Goal: Task Accomplishment & Management: Complete application form

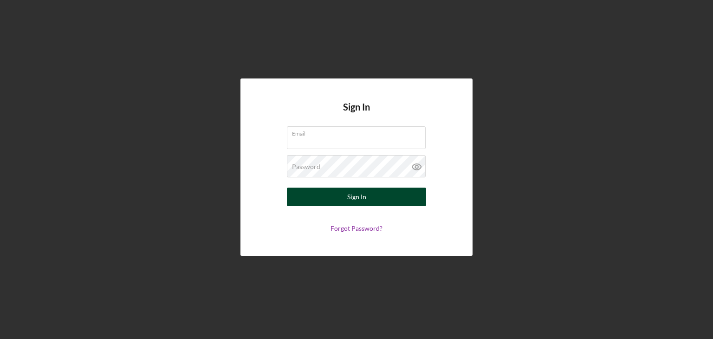
type input "[EMAIL_ADDRESS][DOMAIN_NAME]"
click at [365, 200] on div "Sign In" at bounding box center [356, 196] width 19 height 19
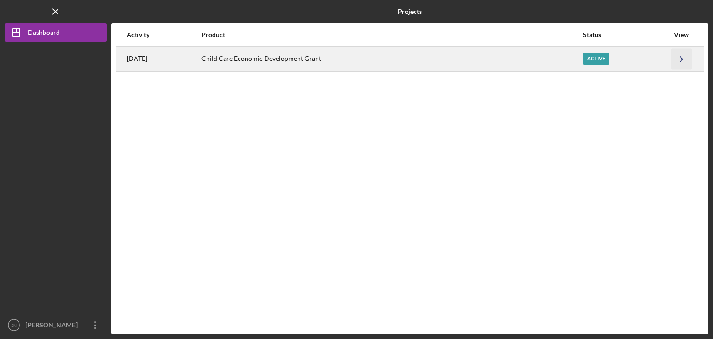
click at [683, 57] on icon "Icon/Navigate" at bounding box center [681, 58] width 21 height 21
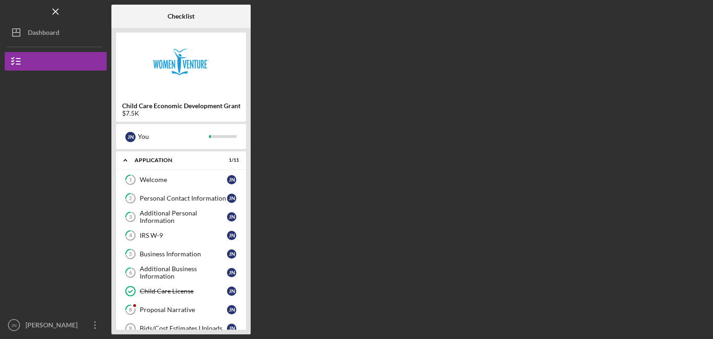
click at [285, 203] on div "Checklist Child Care Economic Development Grant $7.5K J N You Icon/Expander App…" at bounding box center [409, 169] width 597 height 329
click at [64, 65] on button "Child Care Economic Development Grant" at bounding box center [56, 61] width 102 height 19
click at [22, 63] on icon "button" at bounding box center [16, 61] width 23 height 23
click at [27, 35] on icon "Icon/Dashboard" at bounding box center [16, 32] width 23 height 23
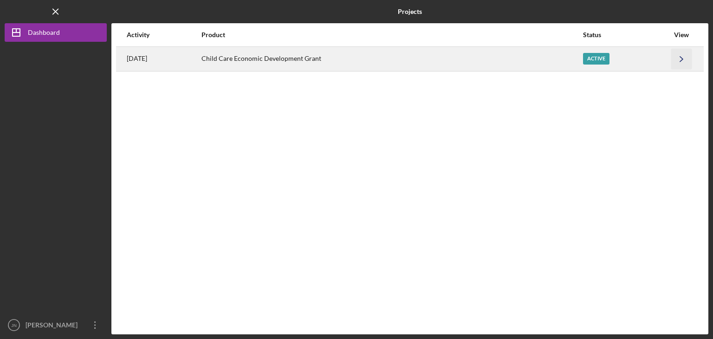
click at [676, 57] on icon "Icon/Navigate" at bounding box center [681, 58] width 21 height 21
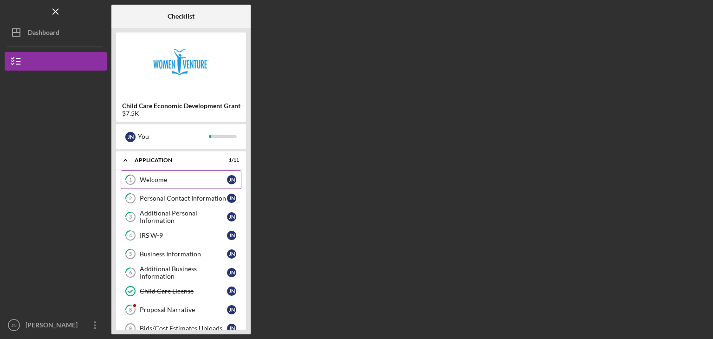
click at [184, 180] on div "Welcome" at bounding box center [183, 179] width 87 height 7
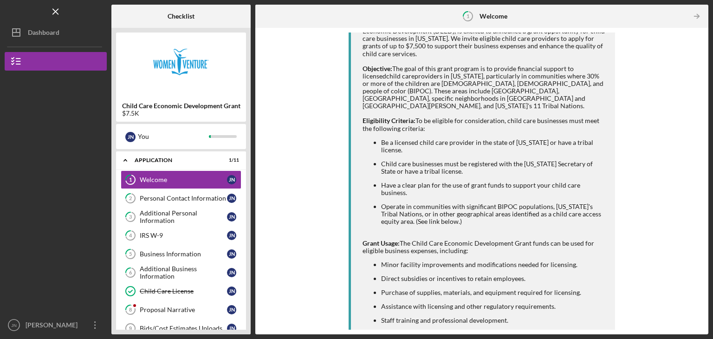
scroll to position [180, 0]
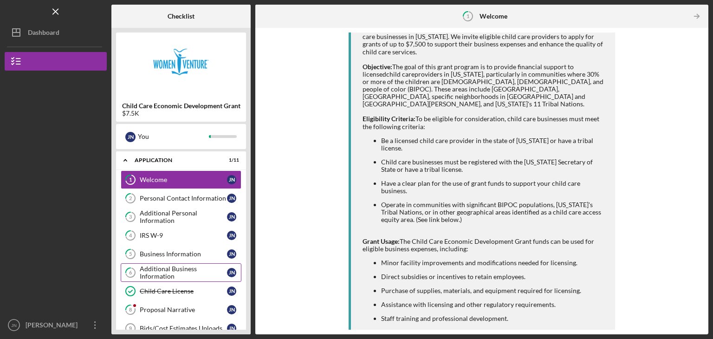
drag, startPoint x: 153, startPoint y: 325, endPoint x: 154, endPoint y: 264, distance: 61.3
click at [154, 264] on div "1 Welcome J N 2 Personal Contact Information J N 3 Additional Personal Informat…" at bounding box center [181, 274] width 130 height 209
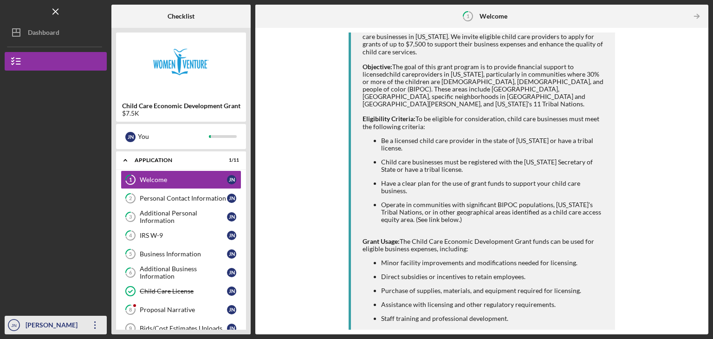
click at [97, 322] on icon "Icon/Overflow" at bounding box center [95, 324] width 23 height 23
click at [67, 240] on div at bounding box center [56, 254] width 102 height 123
click at [124, 158] on icon "Icon/Expander" at bounding box center [125, 160] width 19 height 19
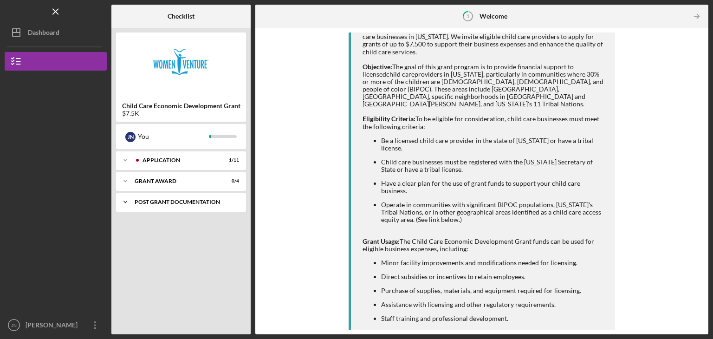
click at [126, 161] on polyline at bounding box center [125, 160] width 3 height 2
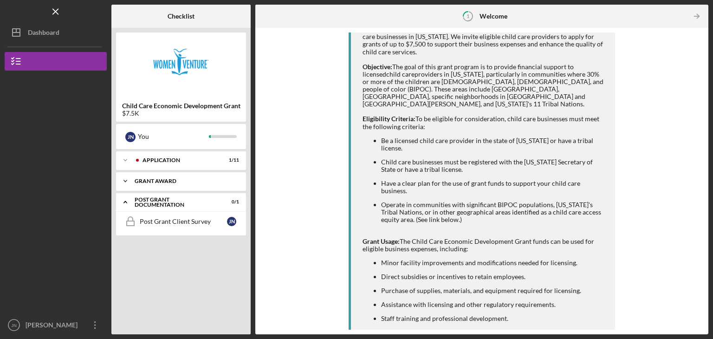
click at [136, 179] on div "Grant Award" at bounding box center [185, 181] width 100 height 6
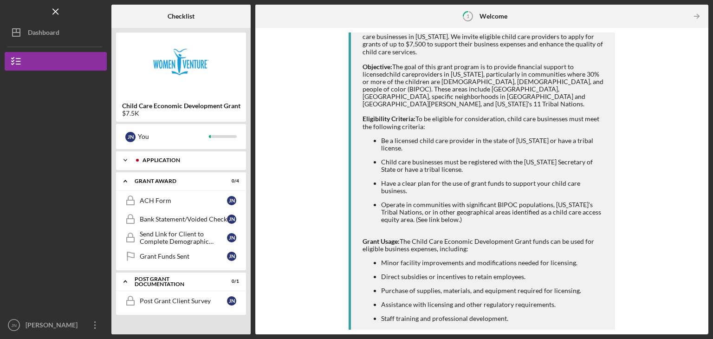
click at [137, 156] on div "Icon/Expander Application 1 / 11" at bounding box center [181, 160] width 130 height 19
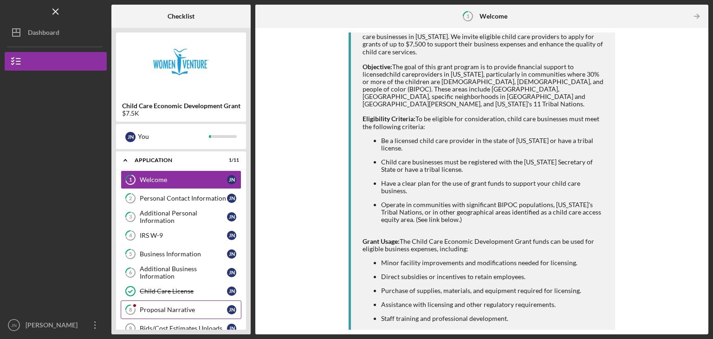
click at [163, 303] on link "8 Proposal Narrative J N" at bounding box center [181, 309] width 121 height 19
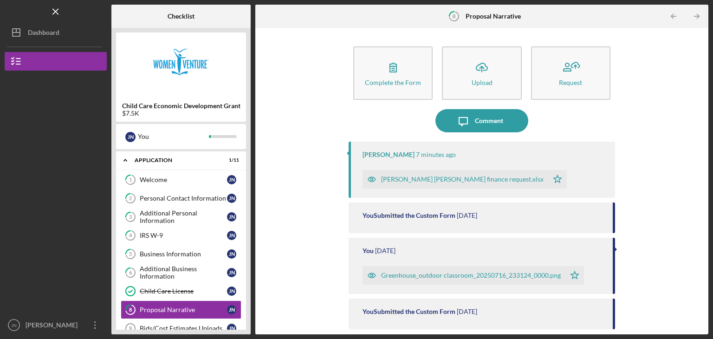
click at [421, 182] on div "[PERSON_NAME] [PERSON_NAME] finance request.xlsx" at bounding box center [462, 178] width 162 height 7
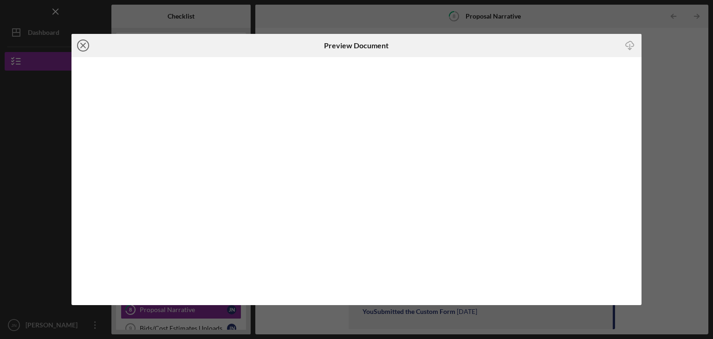
click at [83, 45] on line at bounding box center [83, 45] width 5 height 5
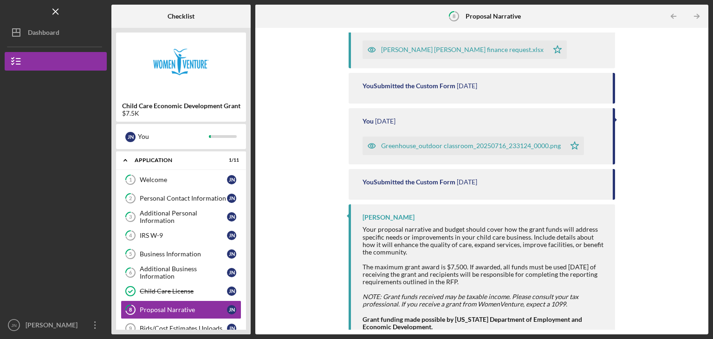
scroll to position [142, 0]
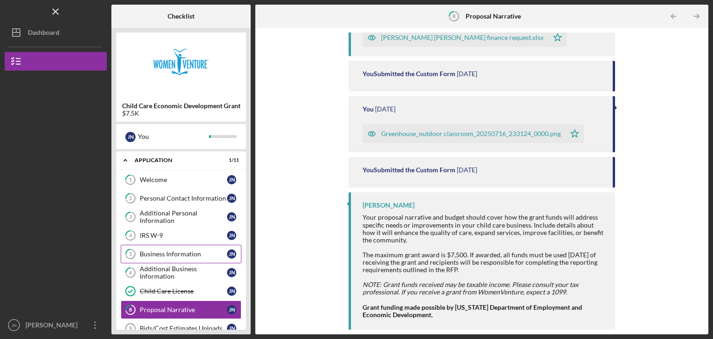
click at [158, 258] on link "5 Business Information J N" at bounding box center [181, 254] width 121 height 19
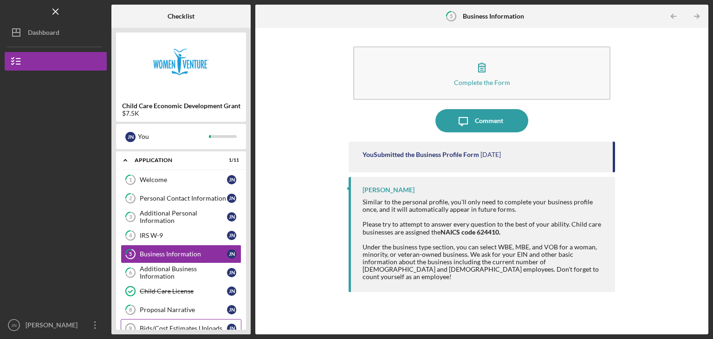
click at [187, 324] on div "Bids/Cost Estimates Uploads" at bounding box center [183, 327] width 87 height 7
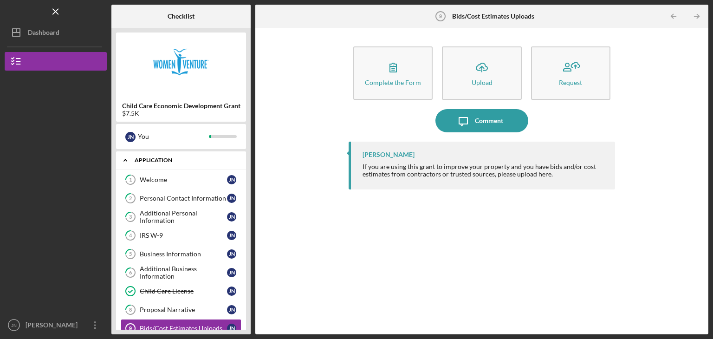
click at [124, 158] on icon "Icon/Expander" at bounding box center [125, 160] width 19 height 19
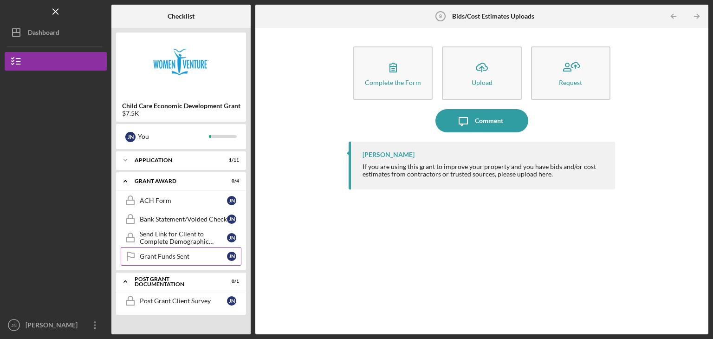
click at [171, 258] on div "Grant Funds Sent" at bounding box center [183, 255] width 87 height 7
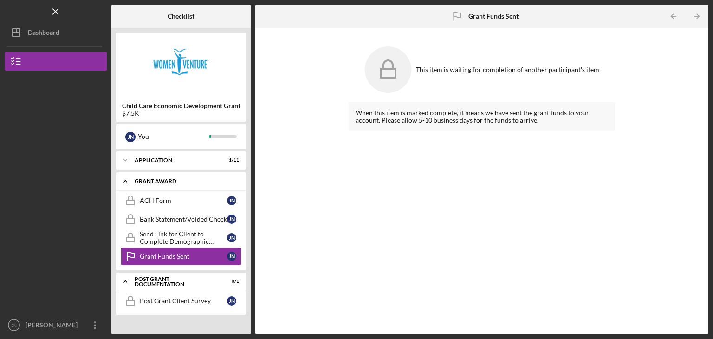
click at [131, 181] on icon "Icon/Expander" at bounding box center [125, 181] width 19 height 19
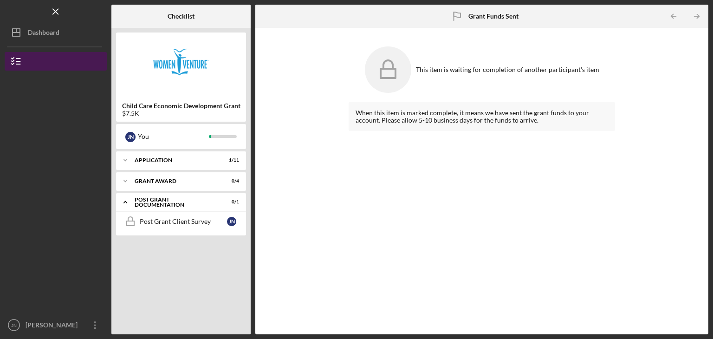
click at [22, 62] on icon "button" at bounding box center [16, 61] width 23 height 23
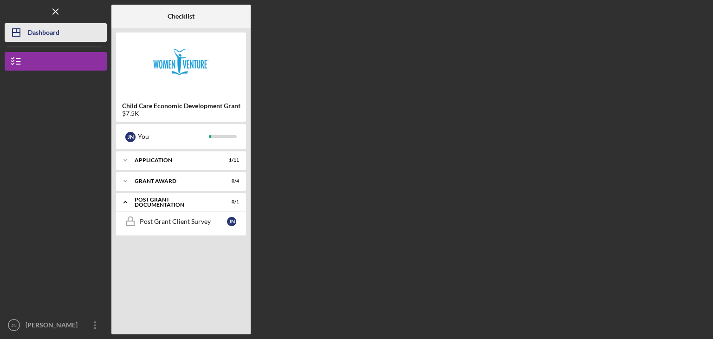
click at [15, 34] on icon "Icon/Dashboard" at bounding box center [16, 32] width 23 height 23
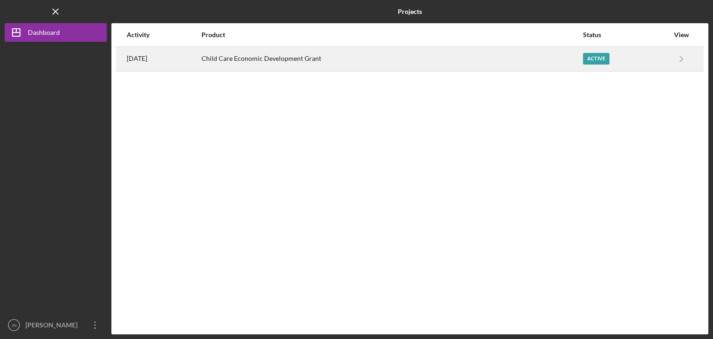
click at [200, 66] on div "[DATE]" at bounding box center [164, 58] width 74 height 23
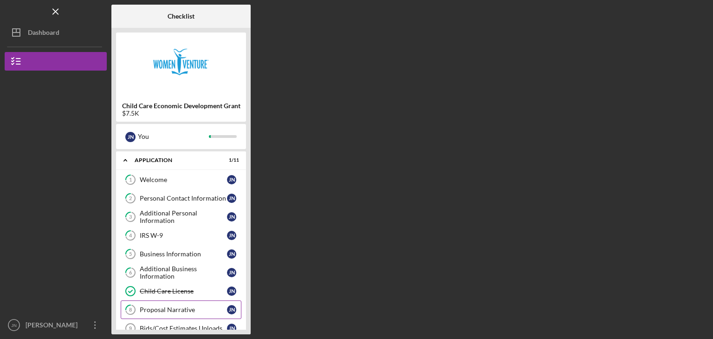
click at [209, 307] on div "Proposal Narrative" at bounding box center [183, 309] width 87 height 7
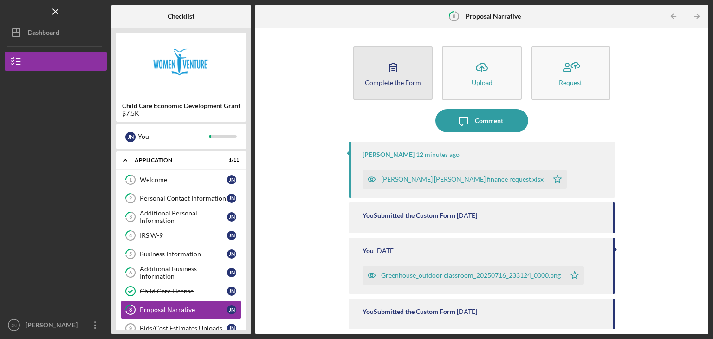
click at [419, 88] on button "Complete the Form Form" at bounding box center [392, 72] width 79 height 53
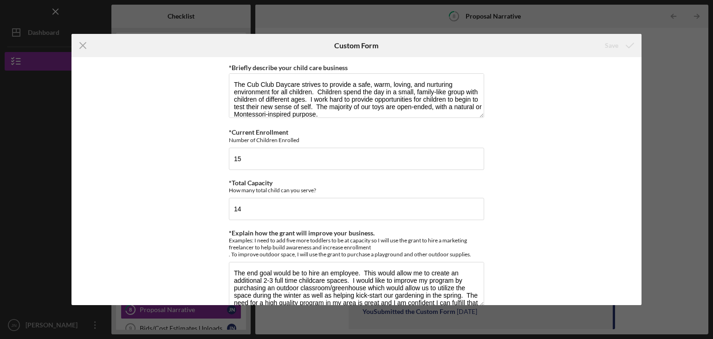
click at [541, 230] on div "*Briefly describe your child care business The Cub Club Daycare strives to prov…" at bounding box center [356, 181] width 570 height 248
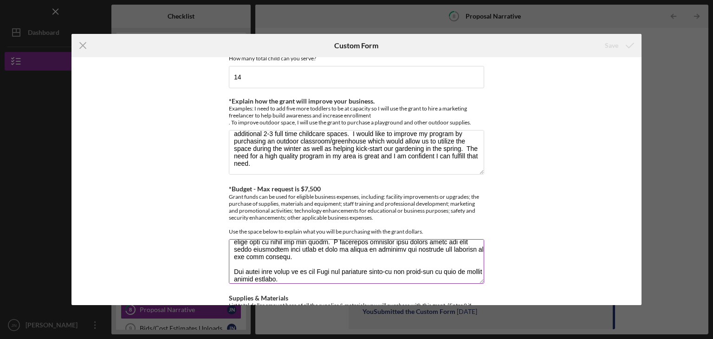
scroll to position [104, 0]
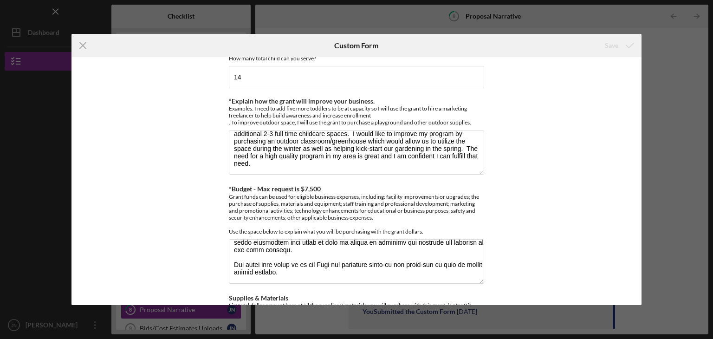
click at [675, 59] on div "Icon/Menu Close Custom Form Save *Briefly describe your child care business The…" at bounding box center [356, 169] width 713 height 339
click at [84, 47] on icon "Icon/Menu Close" at bounding box center [82, 45] width 23 height 23
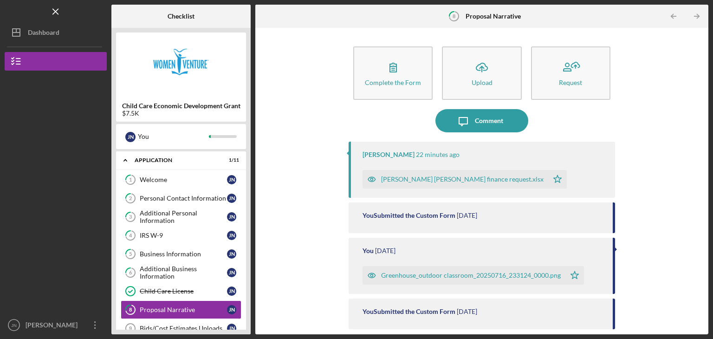
click at [452, 180] on div "[PERSON_NAME] [PERSON_NAME] finance request.xlsx" at bounding box center [462, 178] width 162 height 7
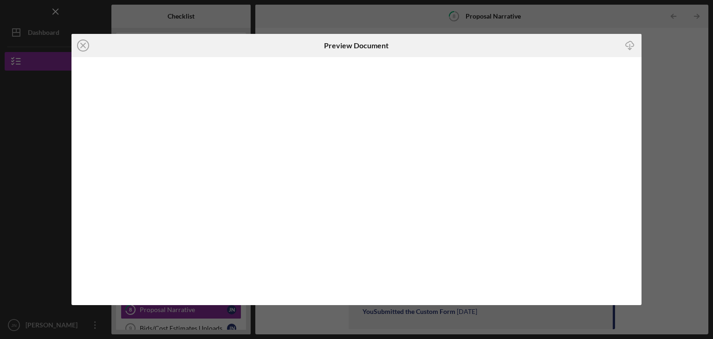
click at [630, 45] on line "button" at bounding box center [630, 46] width 0 height 5
click at [84, 45] on line at bounding box center [83, 45] width 5 height 5
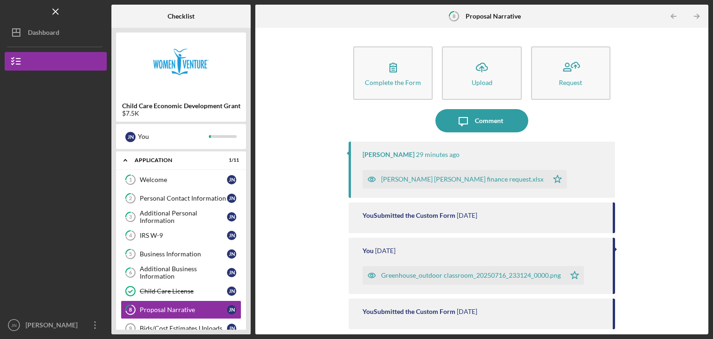
click at [436, 179] on div "[PERSON_NAME] [PERSON_NAME] finance request.xlsx" at bounding box center [462, 178] width 162 height 7
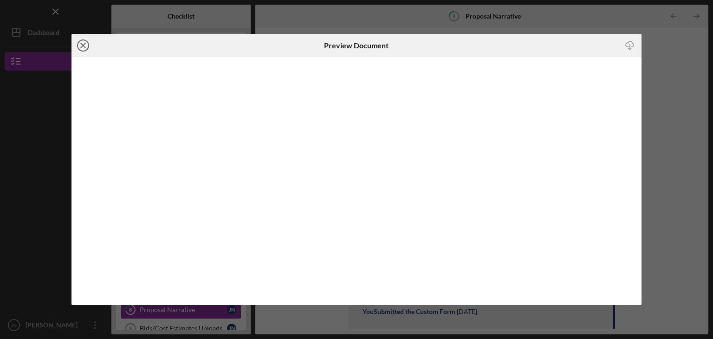
click at [84, 43] on line at bounding box center [83, 45] width 5 height 5
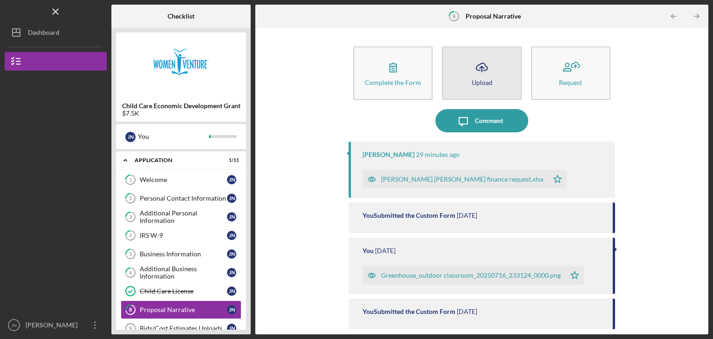
click at [478, 80] on div "Upload" at bounding box center [481, 82] width 21 height 7
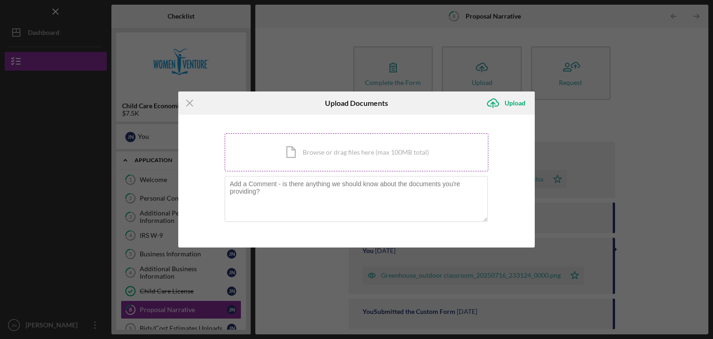
click at [387, 150] on div "Icon/Document Browse or drag files here (max 100MB total) Tap to choose files o…" at bounding box center [357, 152] width 264 height 38
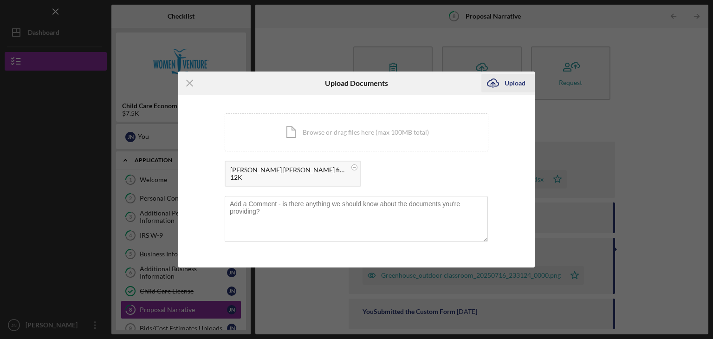
click at [504, 82] on div "Upload" at bounding box center [514, 83] width 21 height 19
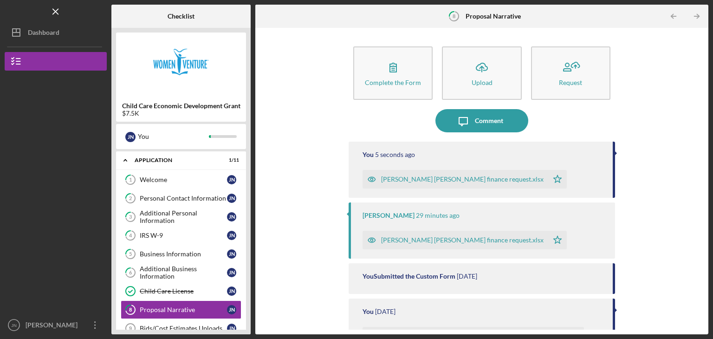
click at [455, 177] on div "[PERSON_NAME] [PERSON_NAME] finance request.xlsx" at bounding box center [462, 178] width 162 height 7
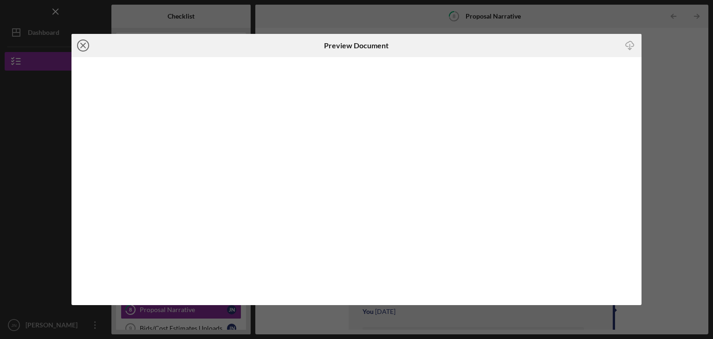
click at [91, 47] on icon "Icon/Close" at bounding box center [82, 45] width 23 height 23
